Goal: Communication & Community: Answer question/provide support

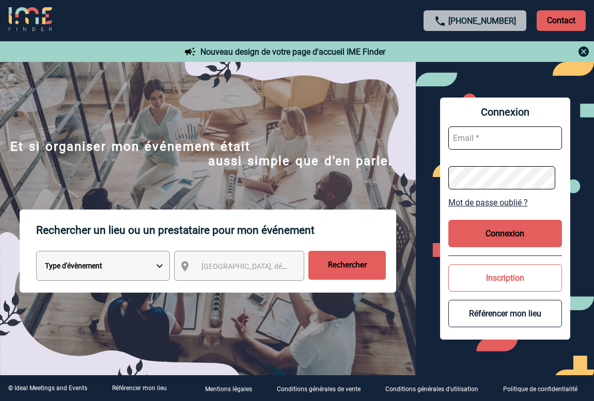
type input "tthiam@ime-groupe.com"
click at [485, 232] on button "Connexion" at bounding box center [505, 233] width 114 height 27
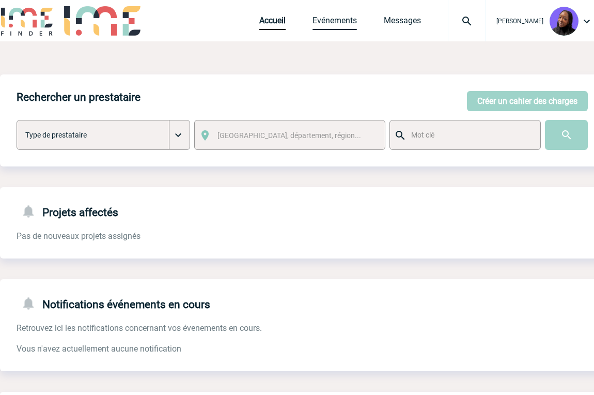
click at [345, 20] on link "Evénements" at bounding box center [334, 22] width 44 height 14
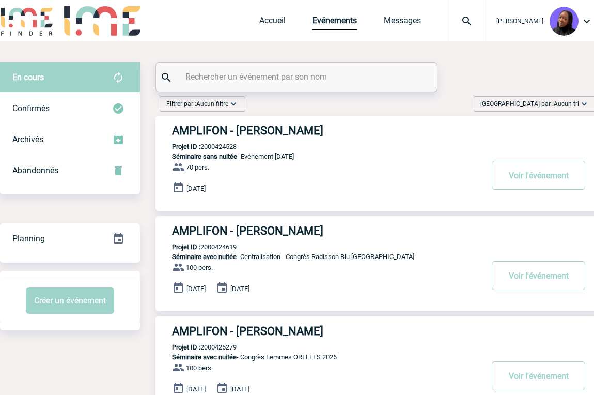
click at [300, 83] on input "text" at bounding box center [298, 76] width 230 height 15
paste input "2000424517"
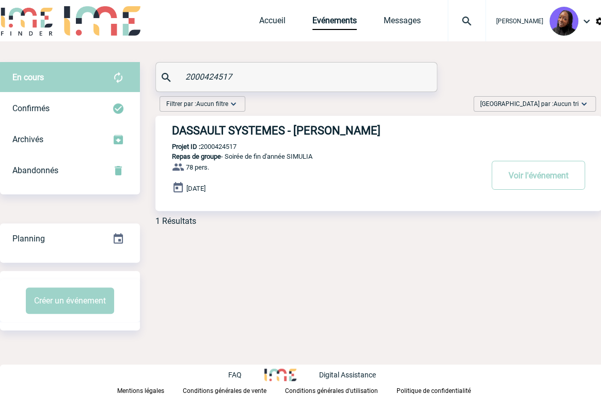
type input "2000424517"
click at [265, 127] on h3 "DASSAULT SYSTEMES - Aurélia CAVOUÉ" at bounding box center [327, 130] width 310 height 13
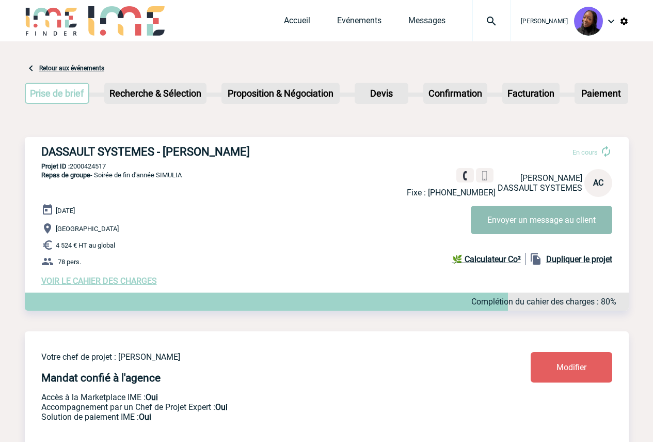
click at [502, 212] on button "Envoyer un message au client" at bounding box center [542, 220] width 142 height 28
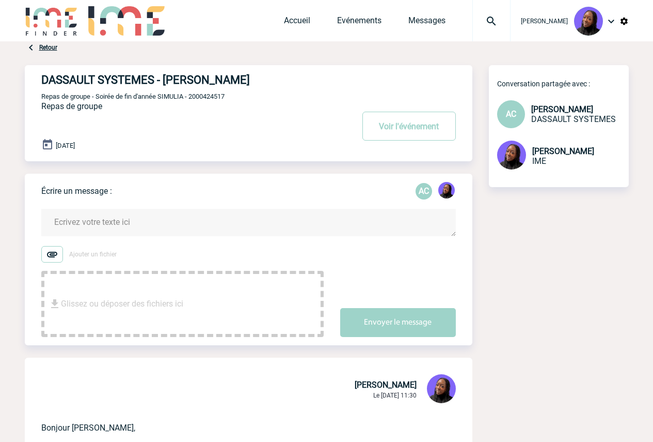
click at [116, 226] on textarea at bounding box center [248, 222] width 415 height 27
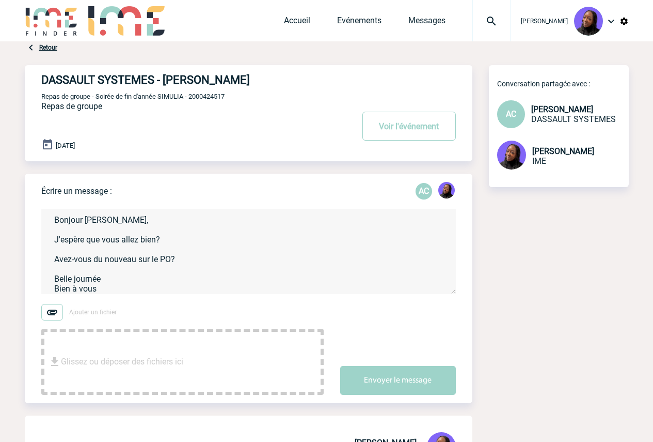
scroll to position [12, 0]
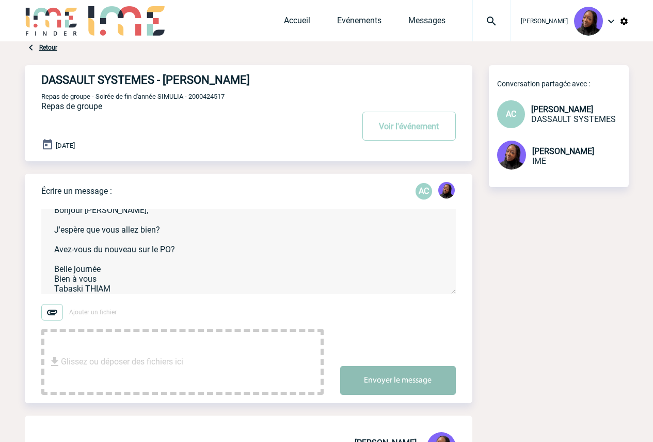
type textarea "Bonjour [PERSON_NAME], J'espère que vous allez bien? Avez-vous du nouveau sur l…"
click at [391, 384] on button "Envoyer le message" at bounding box center [398, 380] width 116 height 29
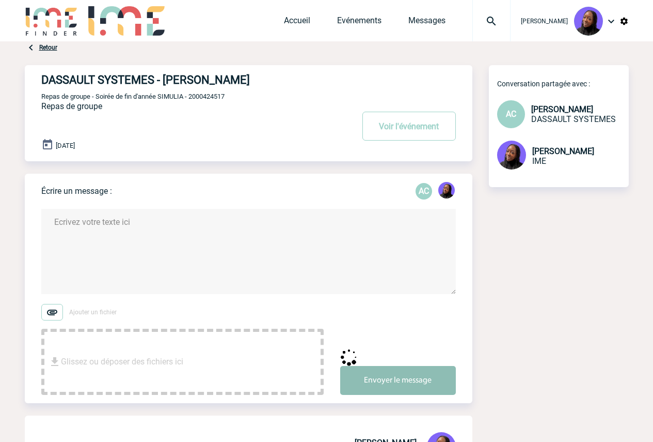
scroll to position [0, 0]
